Goal: Task Accomplishment & Management: Complete application form

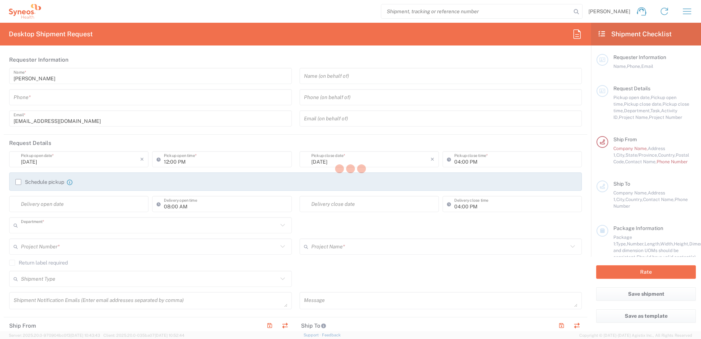
type input "3213"
type input "[US_STATE]"
type input "[GEOGRAPHIC_DATA]"
type input "Syneos Health, LLC-[GEOGRAPHIC_DATA] [GEOGRAPHIC_DATA] [GEOGRAPHIC_DATA]"
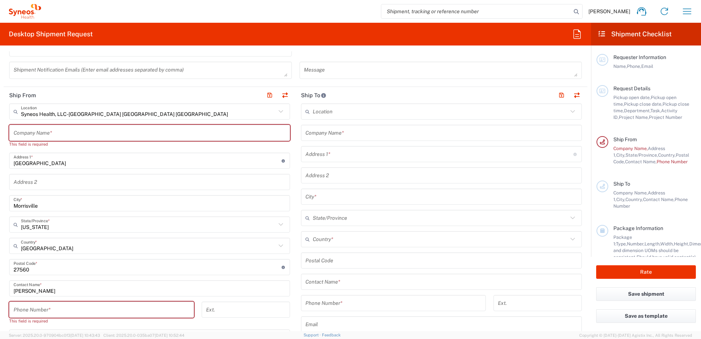
scroll to position [220, 0]
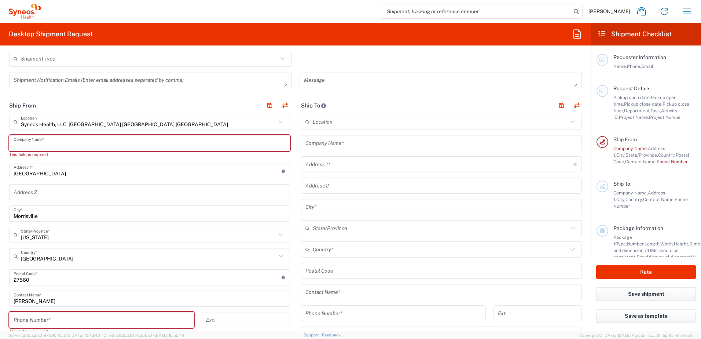
click at [93, 137] on input "text" at bounding box center [150, 143] width 272 height 13
click at [84, 156] on div "This field is required" at bounding box center [149, 154] width 281 height 7
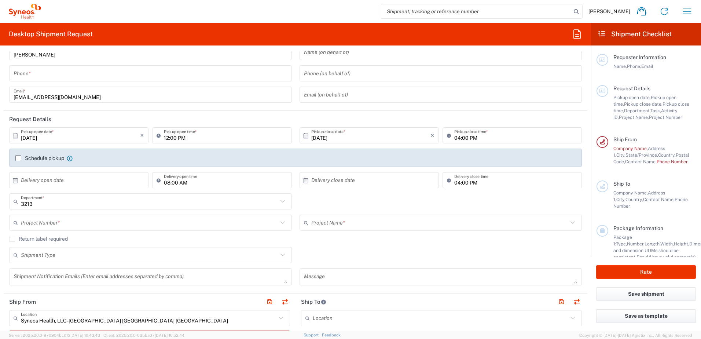
scroll to position [0, 0]
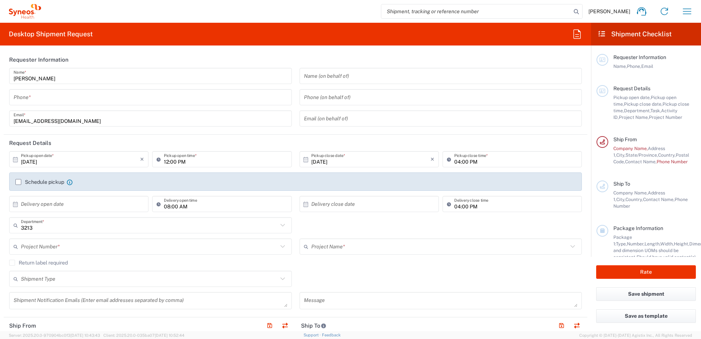
click at [164, 47] on div "Desktop Shipment Request Requester Information Zach Lodder Name * Phone * zach.…" at bounding box center [295, 177] width 591 height 308
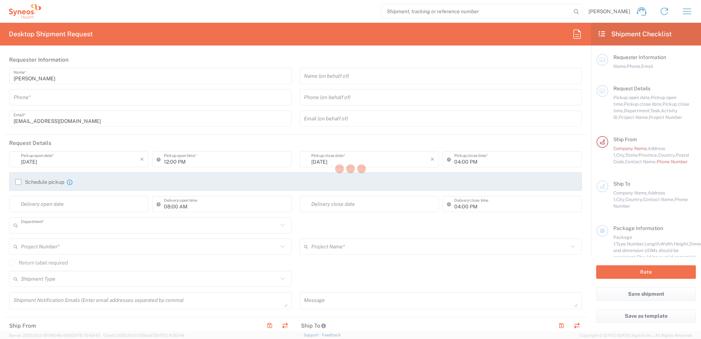
type input "3213"
type input "[US_STATE]"
type input "[GEOGRAPHIC_DATA]"
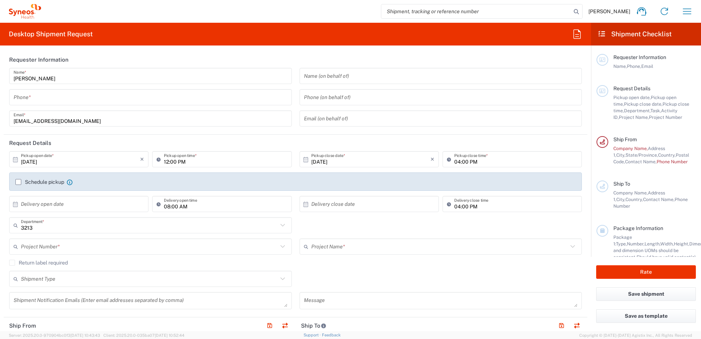
type input "Syneos Health, LLC-[GEOGRAPHIC_DATA] [GEOGRAPHIC_DATA] [GEOGRAPHIC_DATA]"
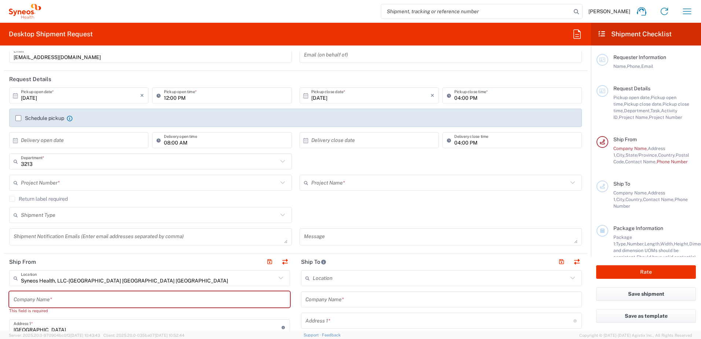
scroll to position [46, 0]
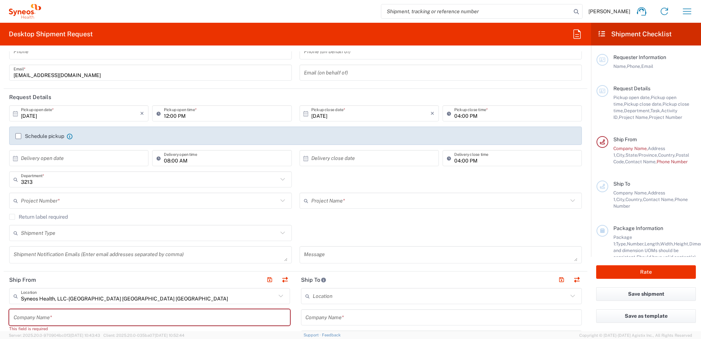
click at [19, 134] on label "Schedule pickup" at bounding box center [39, 136] width 49 height 6
click at [18, 136] on input "Schedule pickup" at bounding box center [18, 136] width 0 height 0
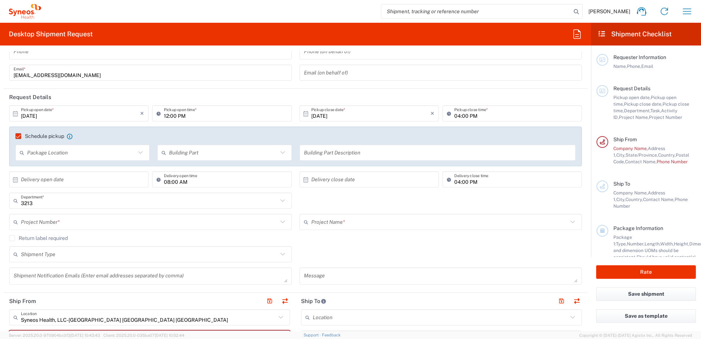
click at [26, 136] on label "Schedule pickup" at bounding box center [39, 136] width 49 height 6
click at [15, 136] on input "Schedule pickup" at bounding box center [15, 136] width 0 height 0
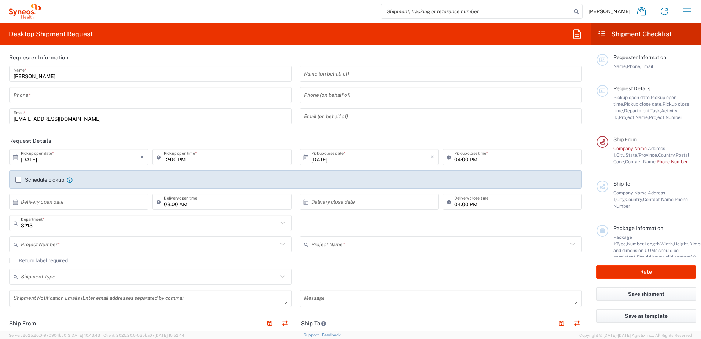
scroll to position [0, 0]
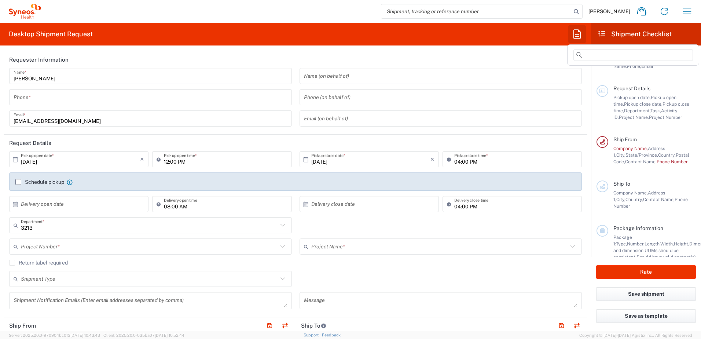
click at [579, 38] on icon "button" at bounding box center [577, 34] width 12 height 12
click at [539, 41] on agx-form-header "Desktop Shipment Request" at bounding box center [295, 34] width 591 height 23
click at [582, 32] on icon "button" at bounding box center [577, 34] width 12 height 12
click at [597, 54] on input "fede" at bounding box center [633, 55] width 120 height 12
type input "f"
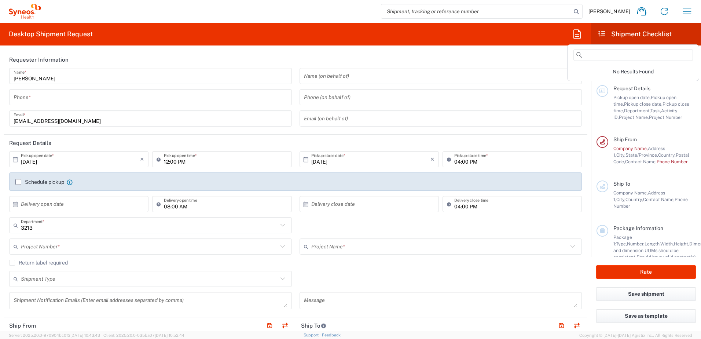
scroll to position [220, 0]
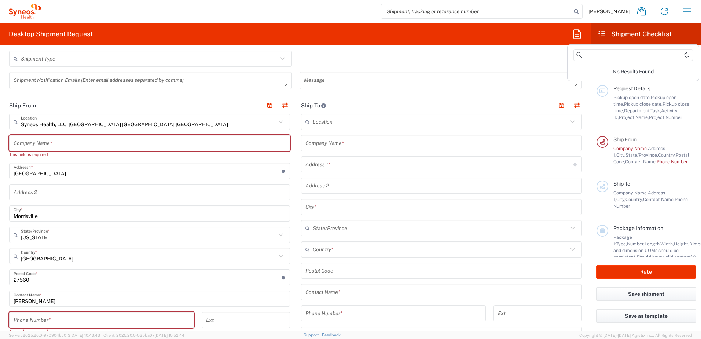
click at [301, 278] on div "Location Addison Whitney LLC-Morrisvile NC US Barcelona-Syneos Health BioSector…" at bounding box center [441, 268] width 281 height 308
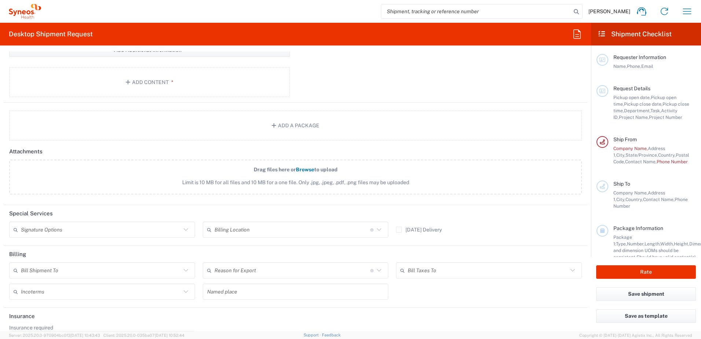
scroll to position [742, 0]
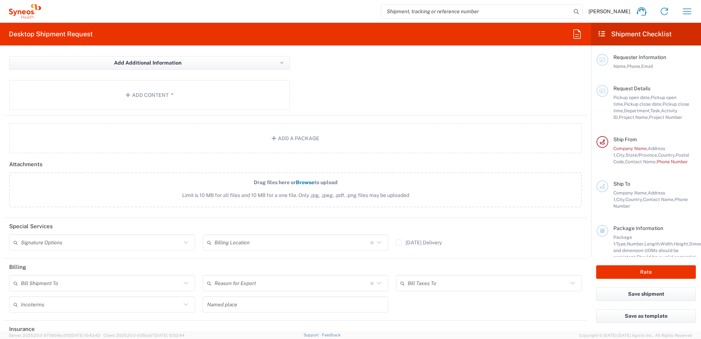
drag, startPoint x: 179, startPoint y: 242, endPoint x: 162, endPoint y: 246, distance: 18.0
click at [181, 243] on icon at bounding box center [186, 243] width 10 height 10
click at [93, 241] on input "text" at bounding box center [101, 242] width 160 height 13
click at [30, 239] on input "text" at bounding box center [101, 242] width 160 height 13
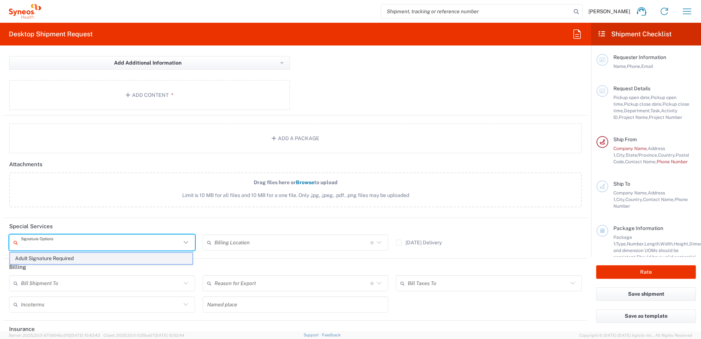
click at [68, 257] on span "Adult Signature Required" at bounding box center [101, 258] width 183 height 11
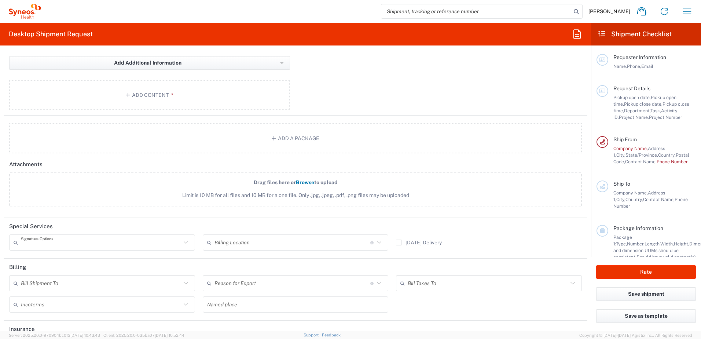
type input "Adult Signature Required"
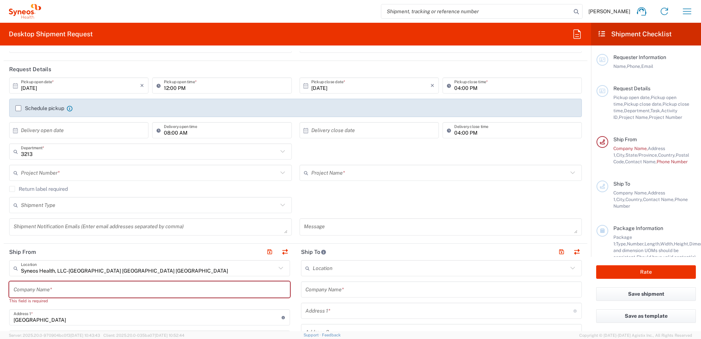
scroll to position [0, 0]
